Goal: Task Accomplishment & Management: Manage account settings

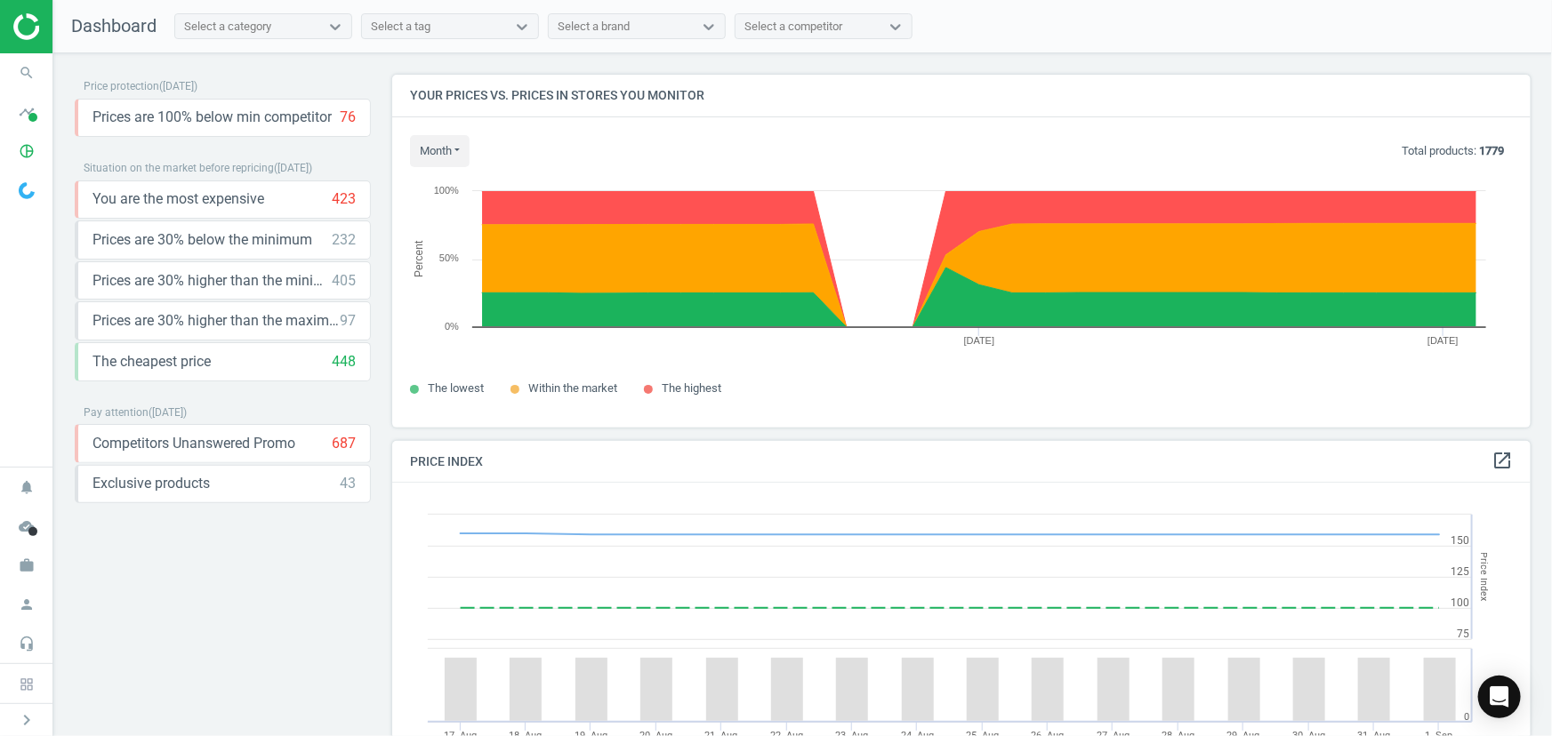
scroll to position [435, 1153]
click at [33, 560] on icon "work" at bounding box center [27, 566] width 34 height 34
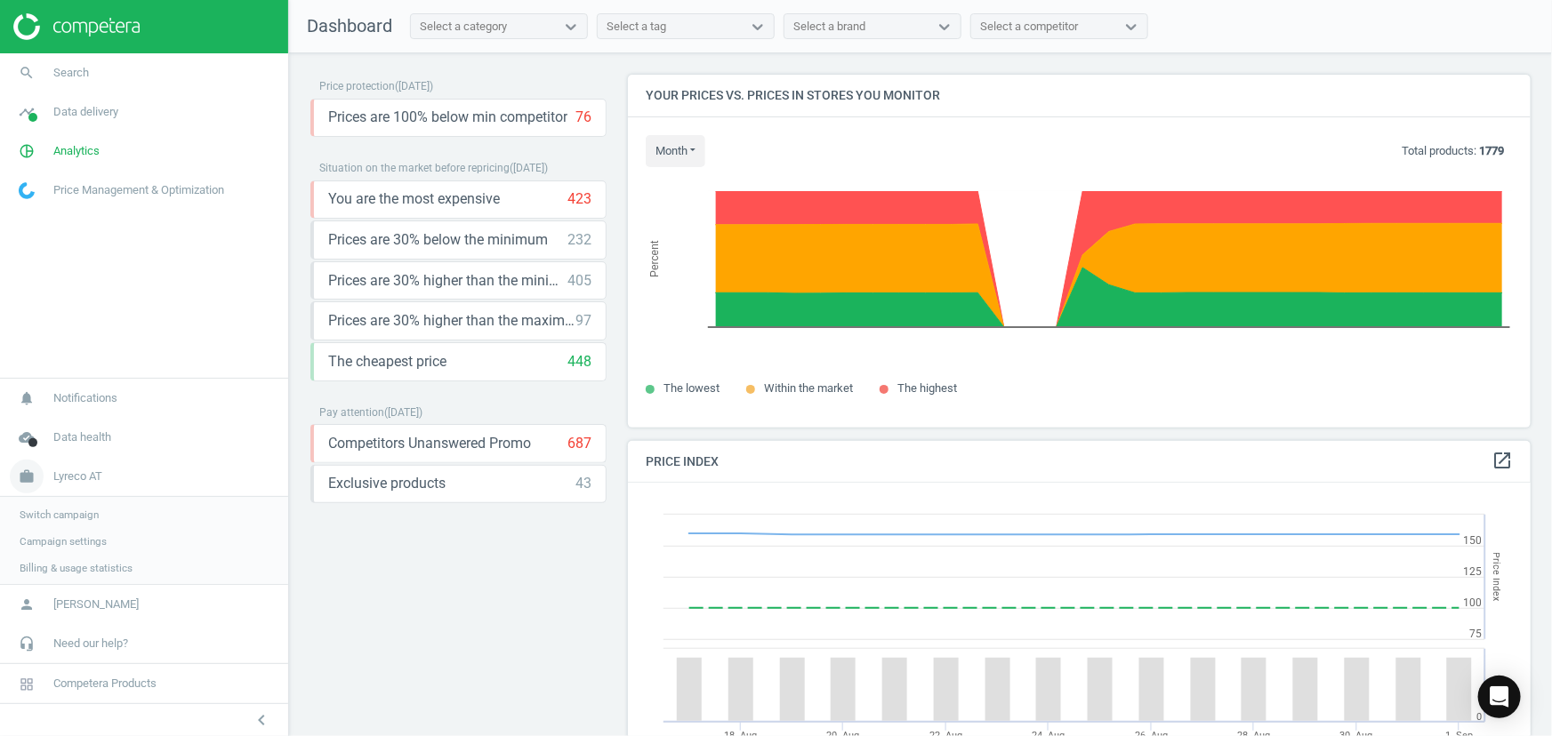
scroll to position [435, 916]
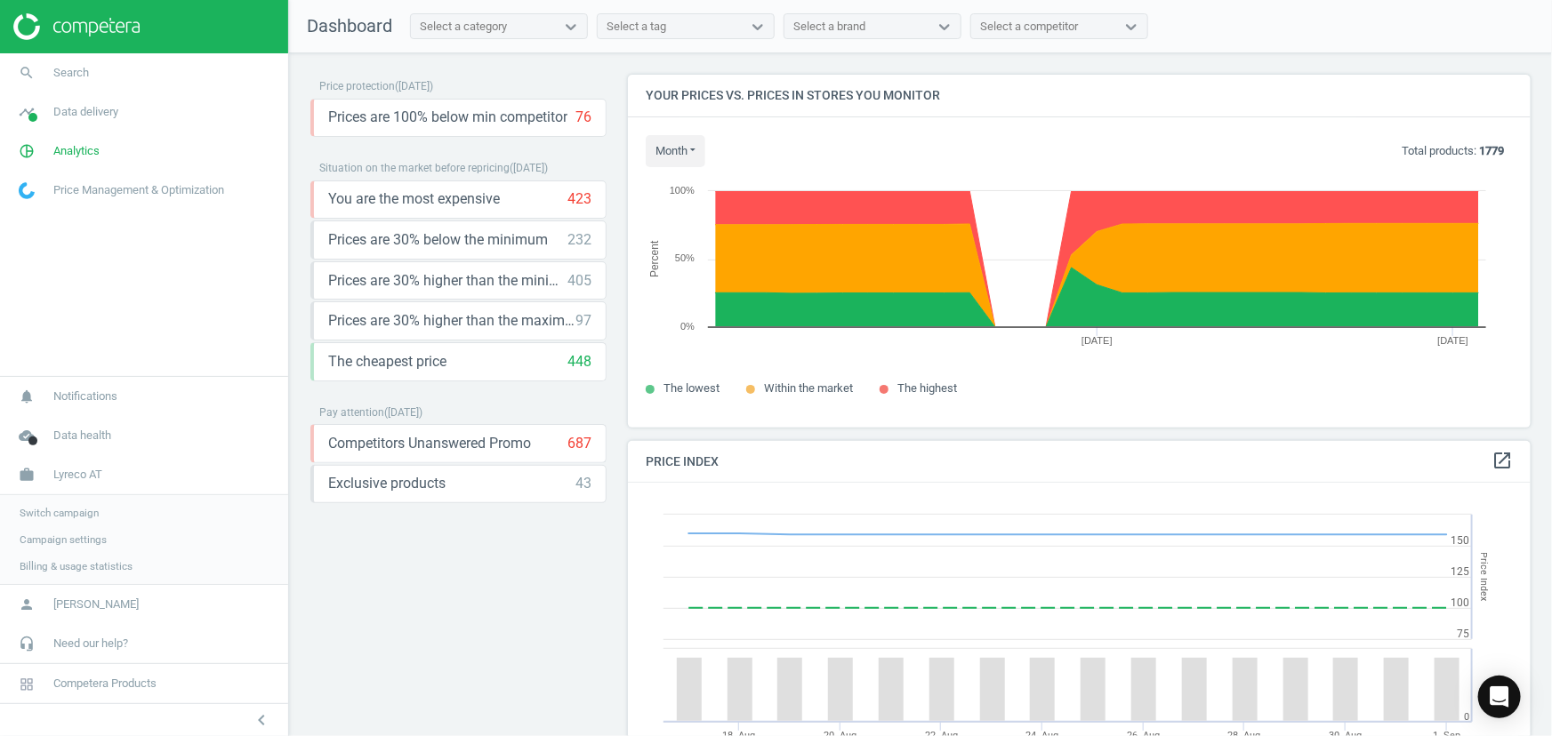
click at [87, 511] on span "Switch campaign" at bounding box center [59, 513] width 79 height 14
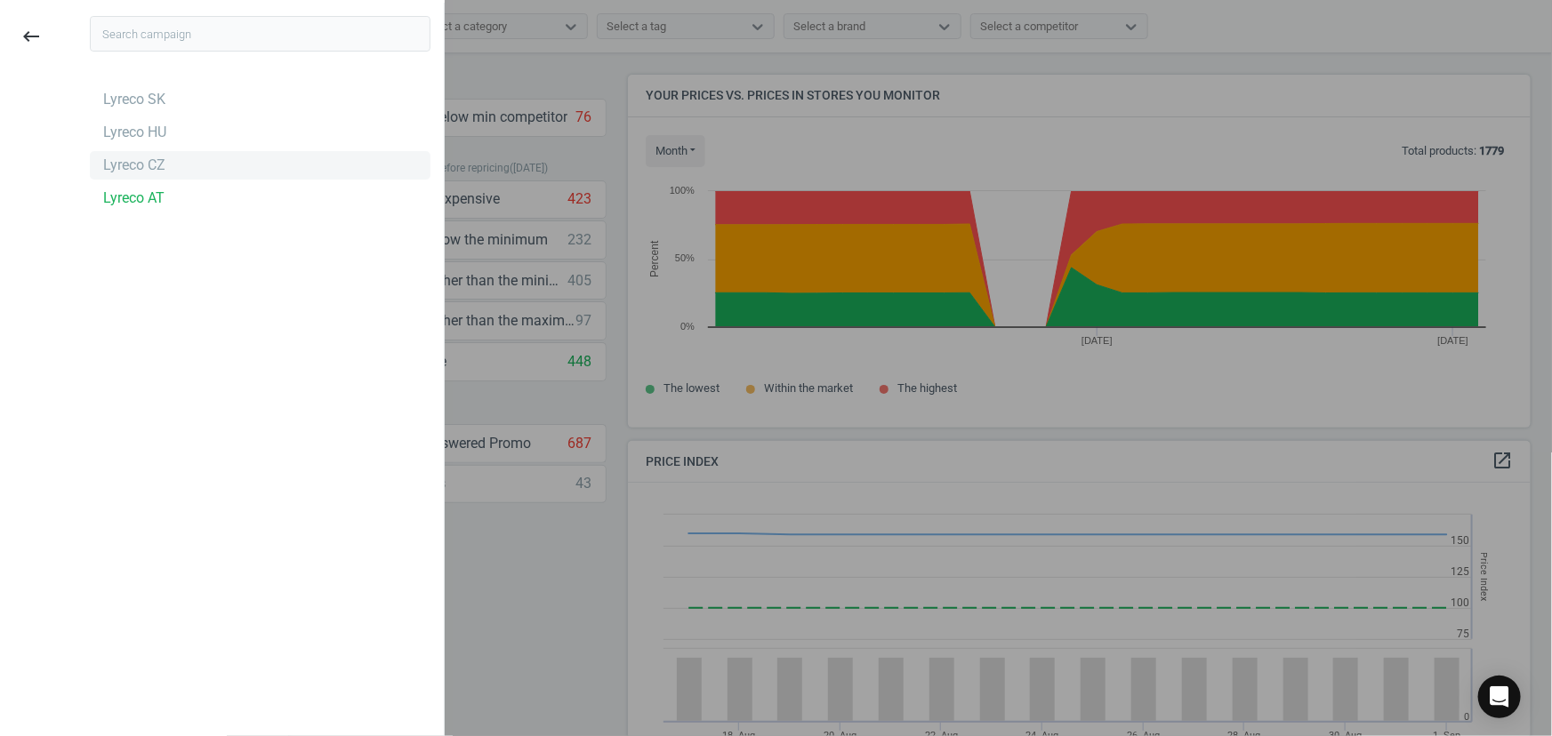
click at [157, 165] on div "Lyreco CZ" at bounding box center [134, 166] width 62 height 20
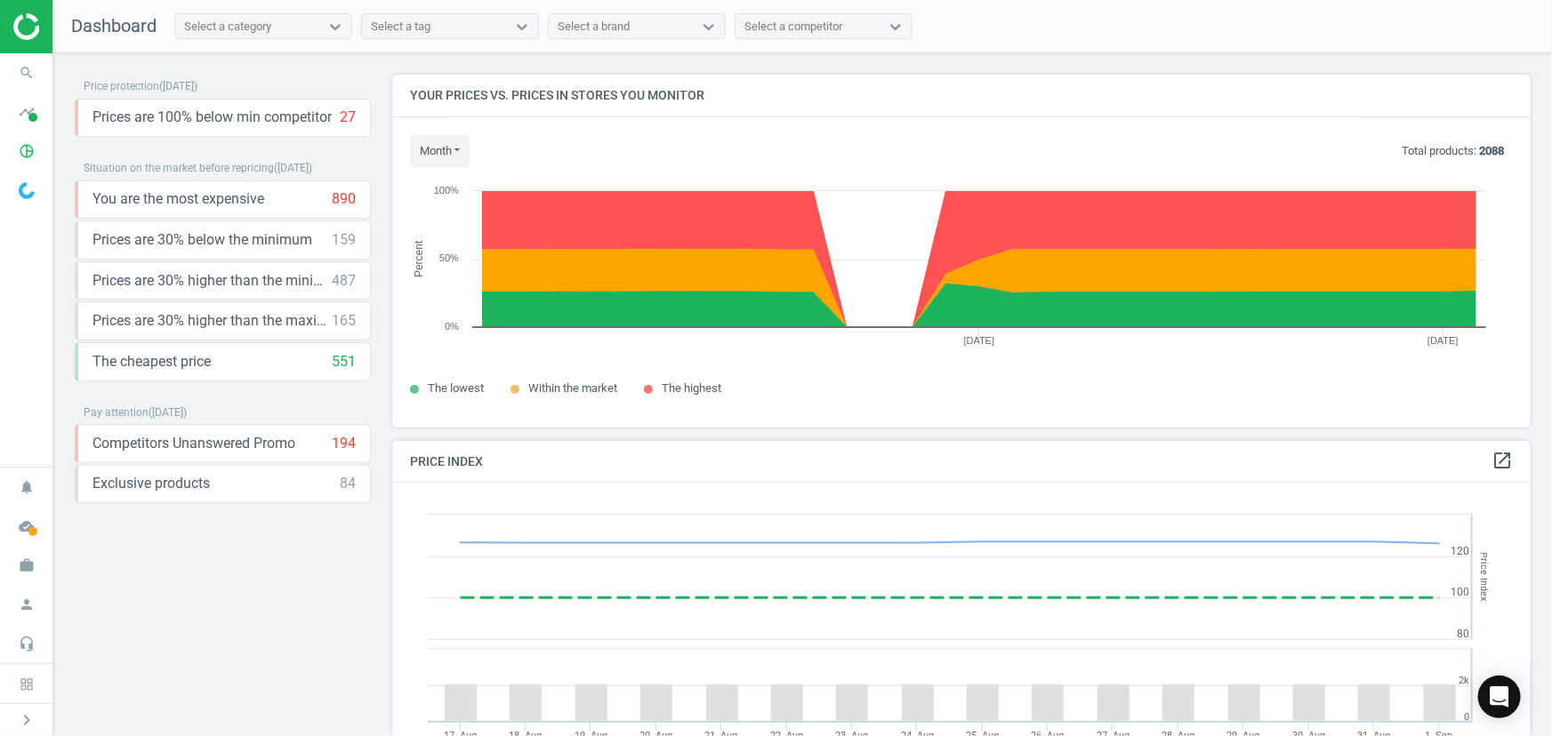
scroll to position [435, 1153]
click at [28, 574] on icon "work" at bounding box center [27, 566] width 34 height 34
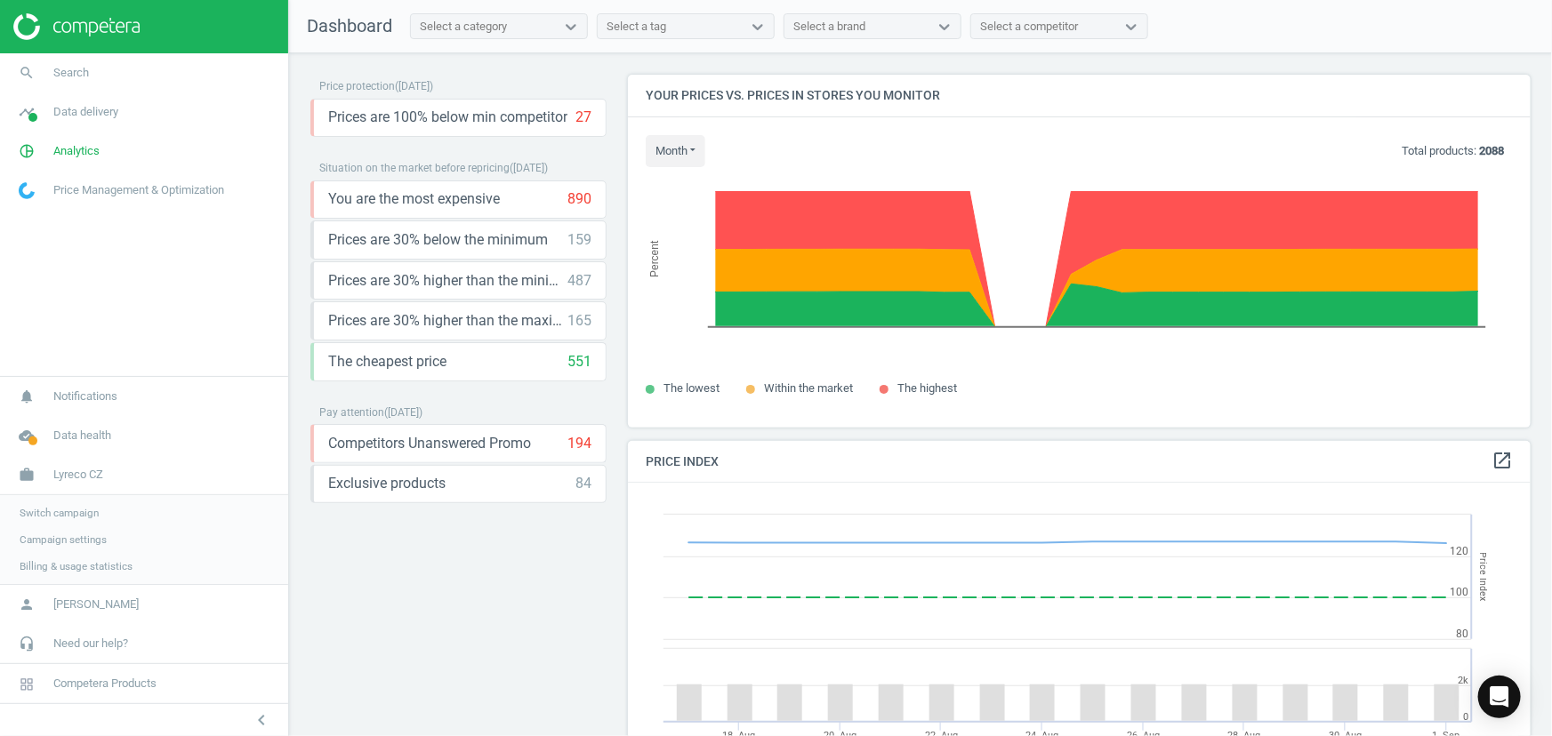
scroll to position [0, 0]
click at [72, 511] on span "Switch campaign" at bounding box center [59, 513] width 79 height 14
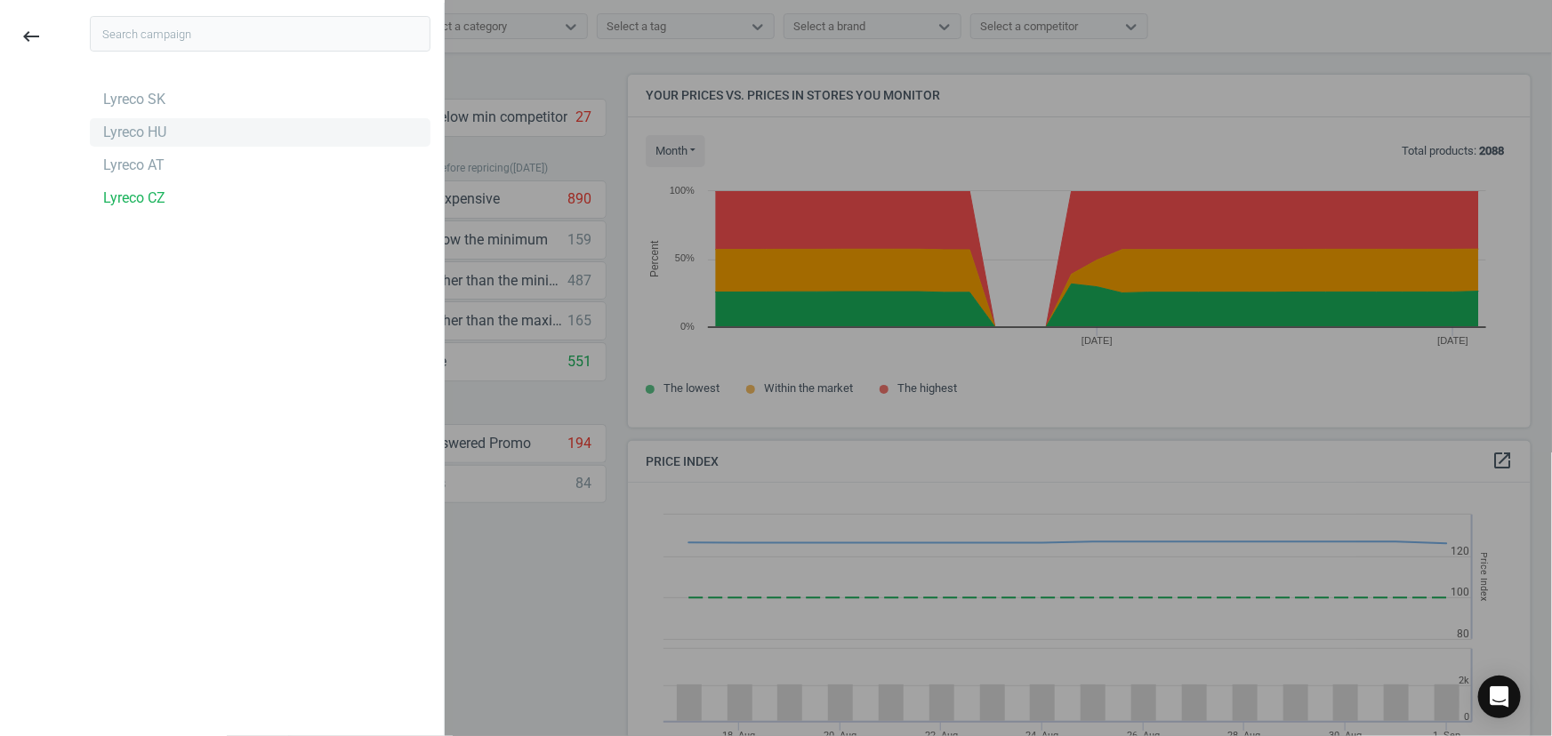
click at [160, 133] on div "Lyreco HU" at bounding box center [134, 133] width 63 height 20
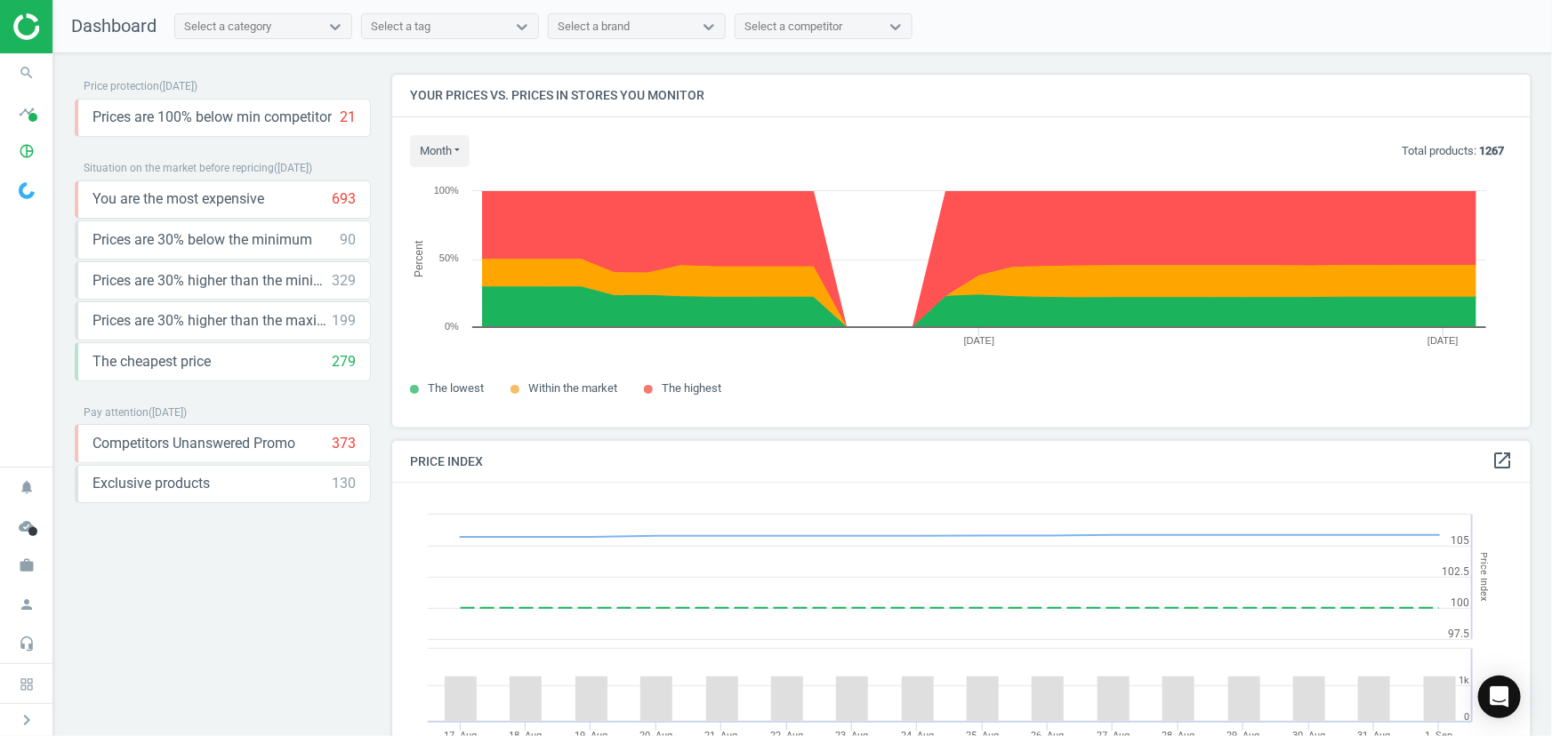
scroll to position [435, 1153]
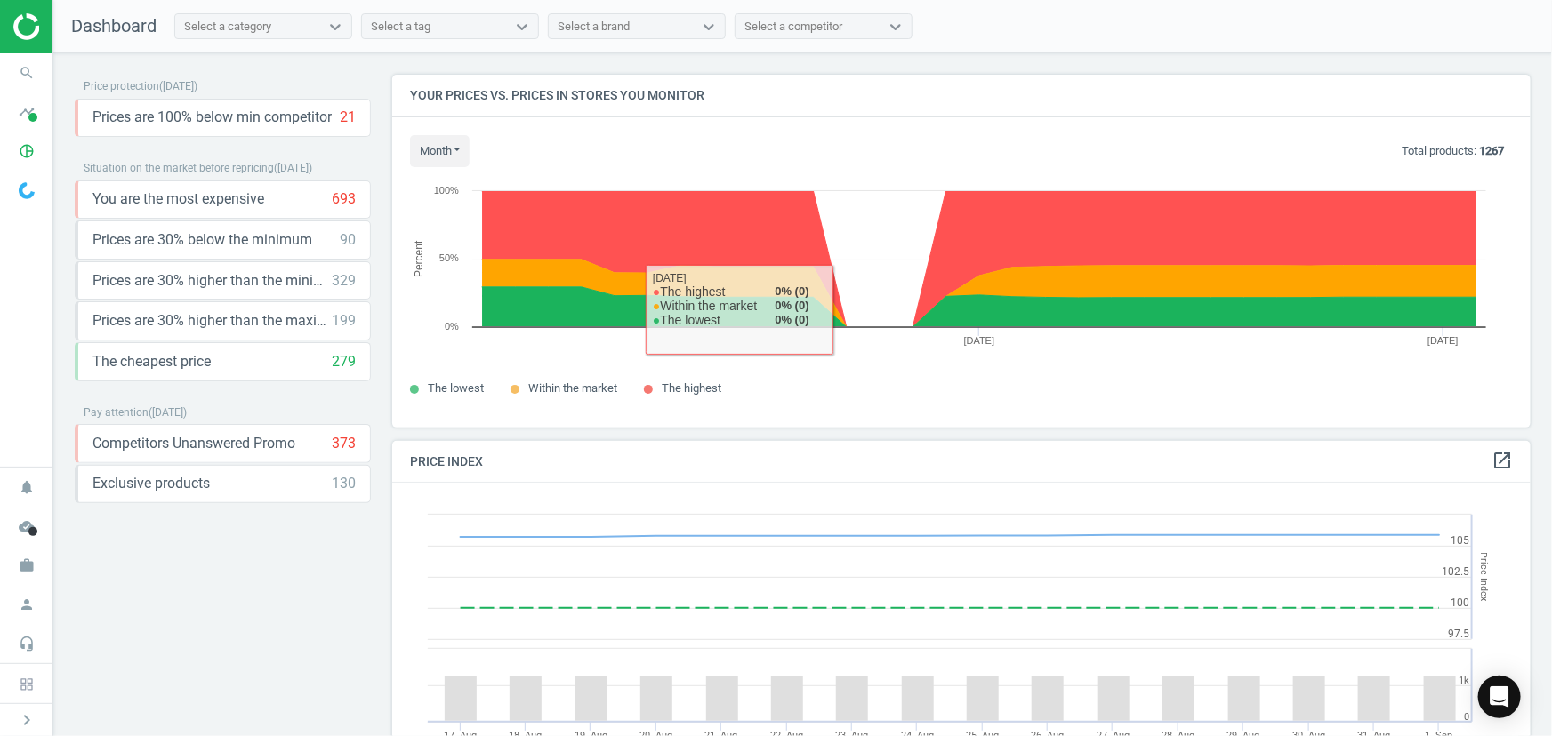
click at [857, 404] on div "The lowest Within the market The highest" at bounding box center [961, 386] width 1103 height 47
